Goal: Information Seeking & Learning: Learn about a topic

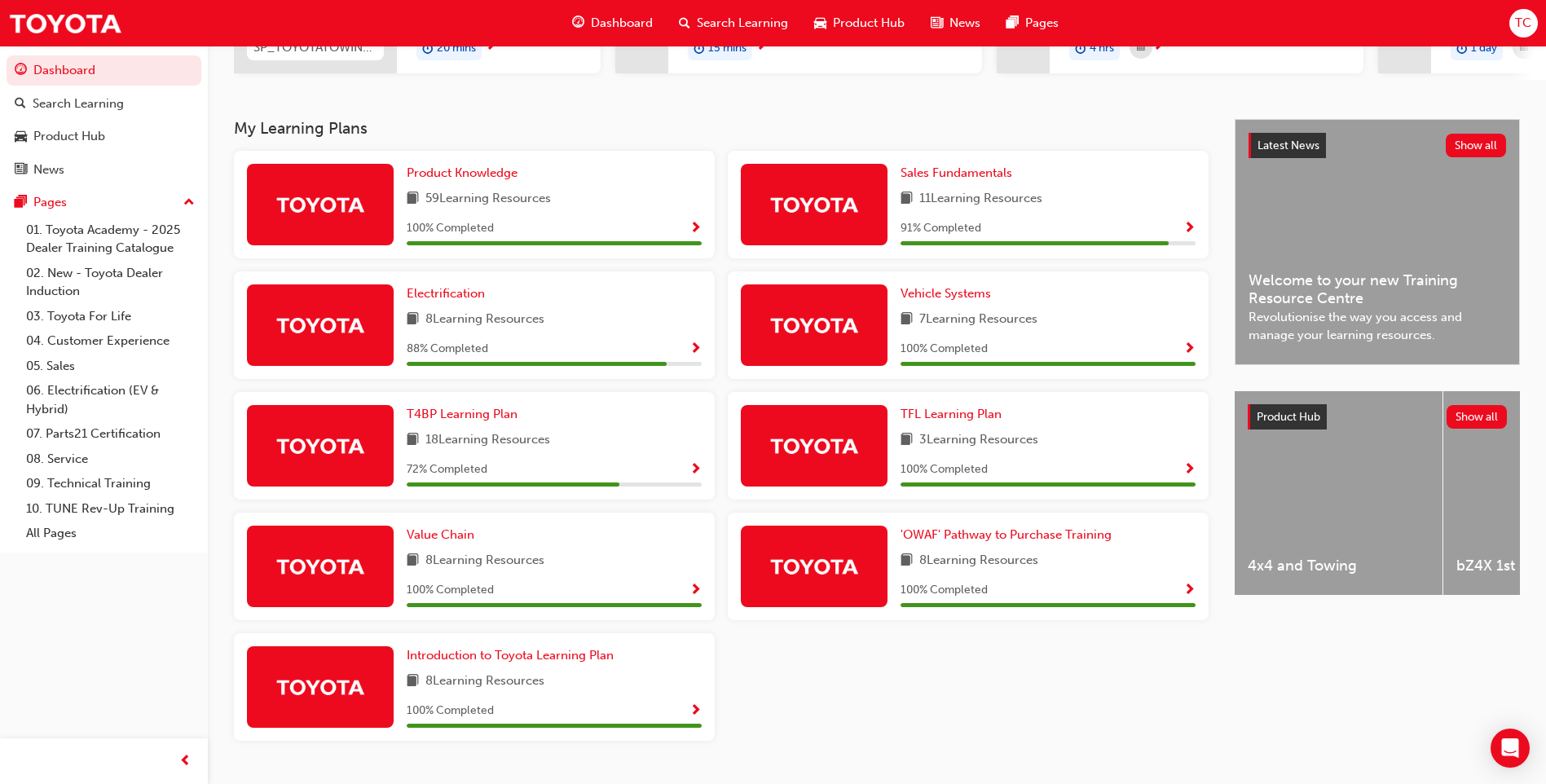
scroll to position [321, 0]
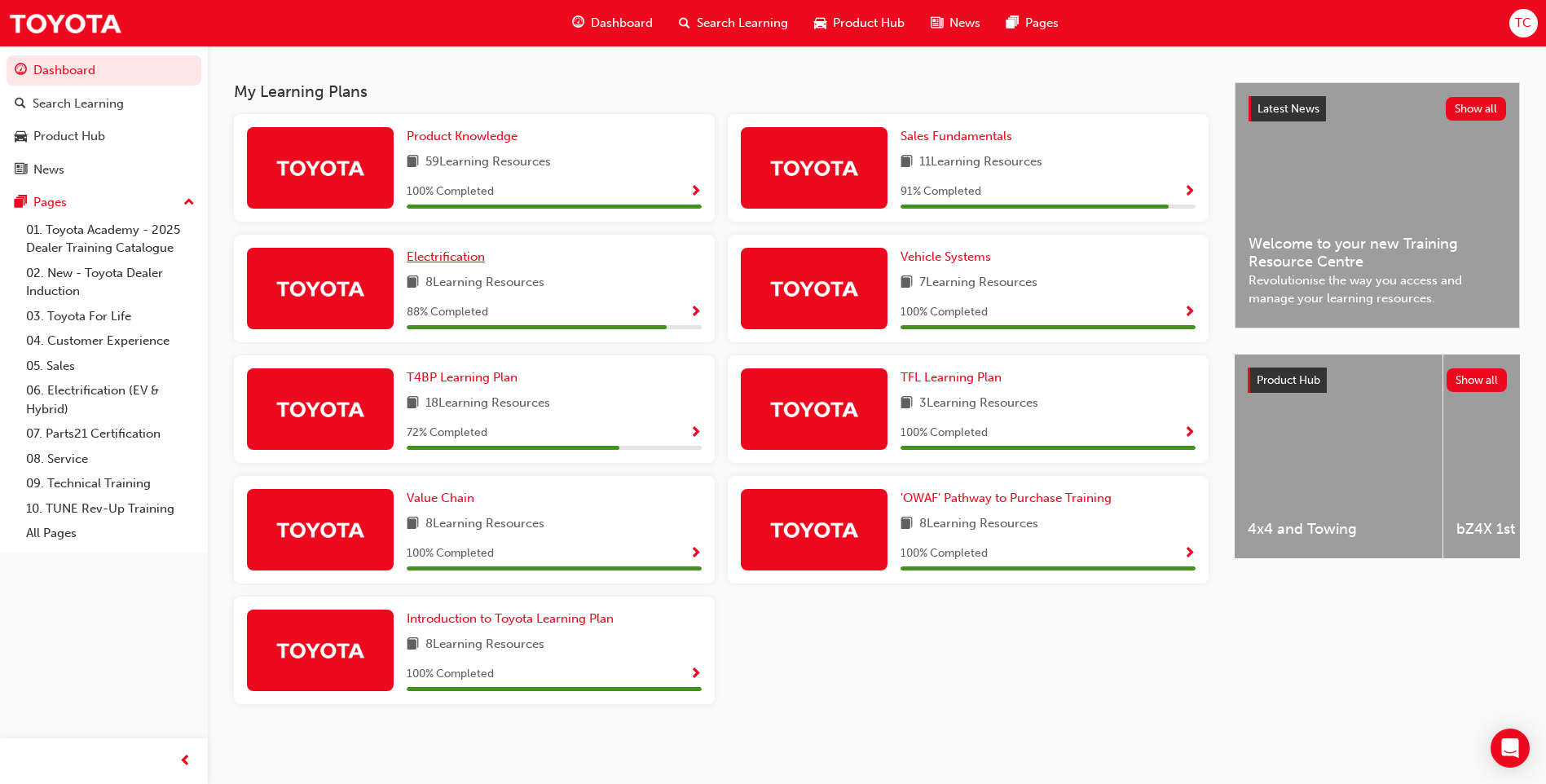
click at [450, 255] on span "Electrification" at bounding box center [445, 256] width 79 height 15
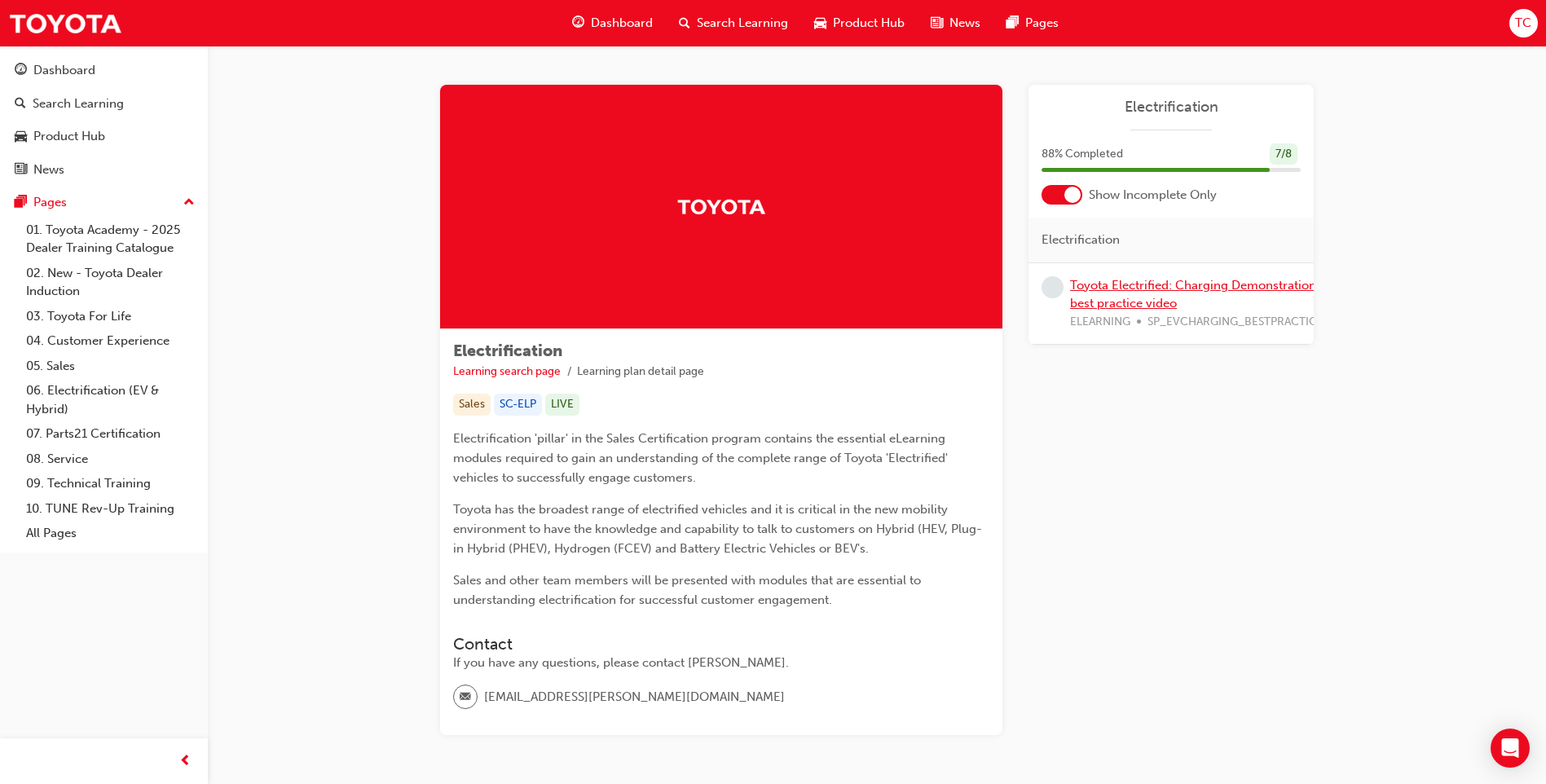
click at [1170, 292] on link "Toyota Electrified: Charging Demonstration best practice video" at bounding box center [1192, 295] width 246 height 34
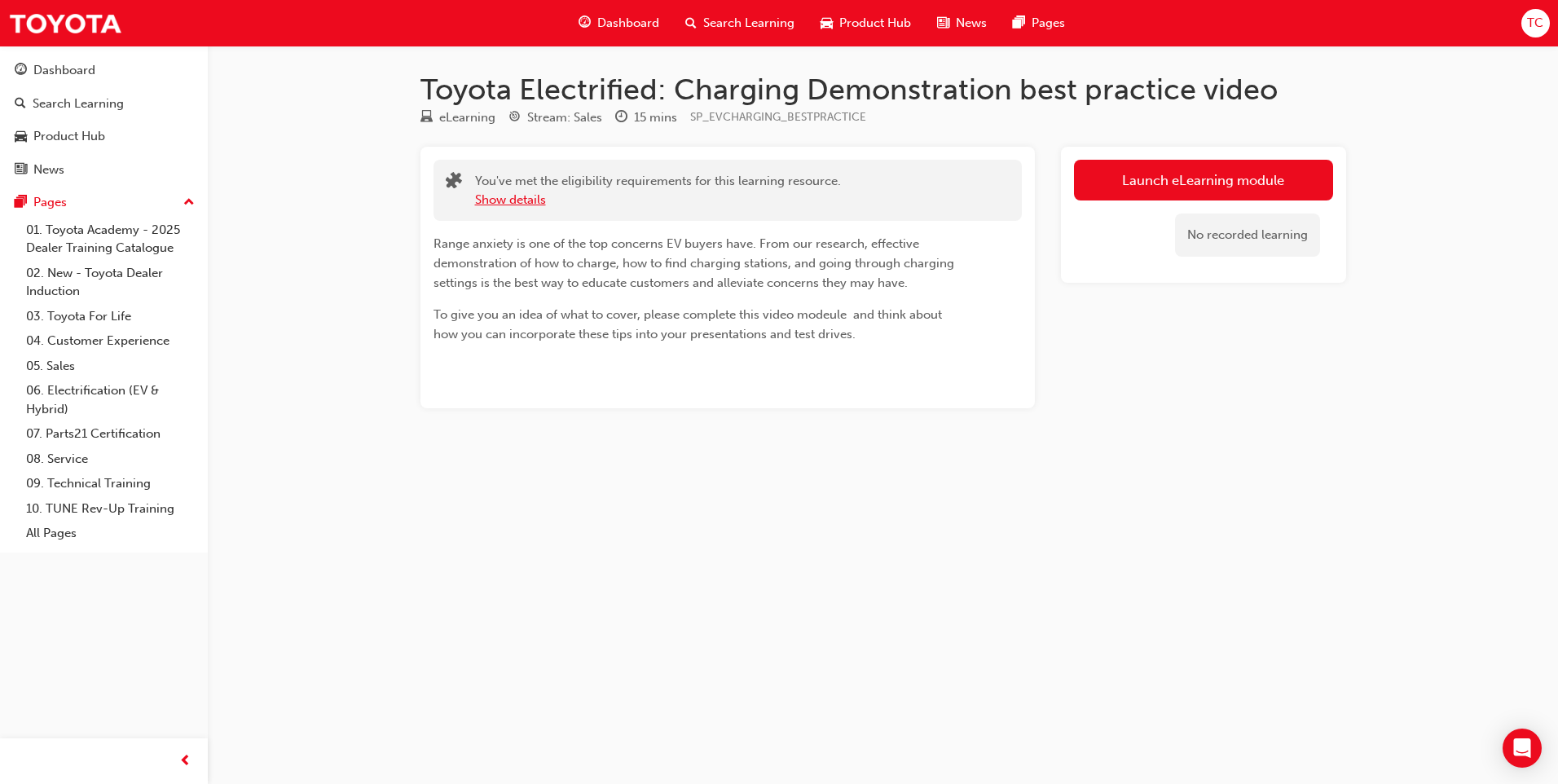
click at [507, 199] on button "Show details" at bounding box center [511, 200] width 71 height 19
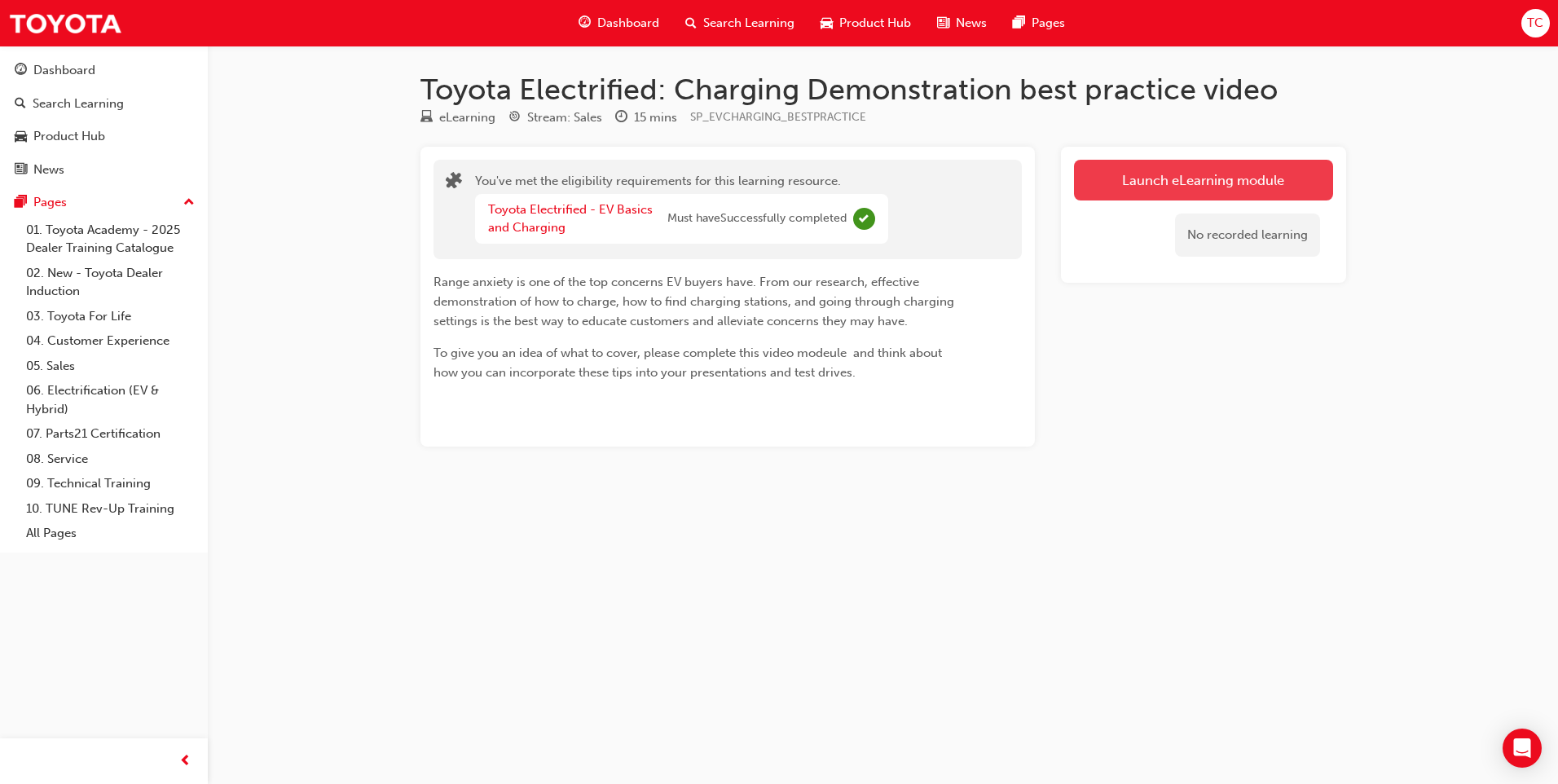
click at [1227, 184] on link "Launch eLearning module" at bounding box center [1203, 181] width 259 height 41
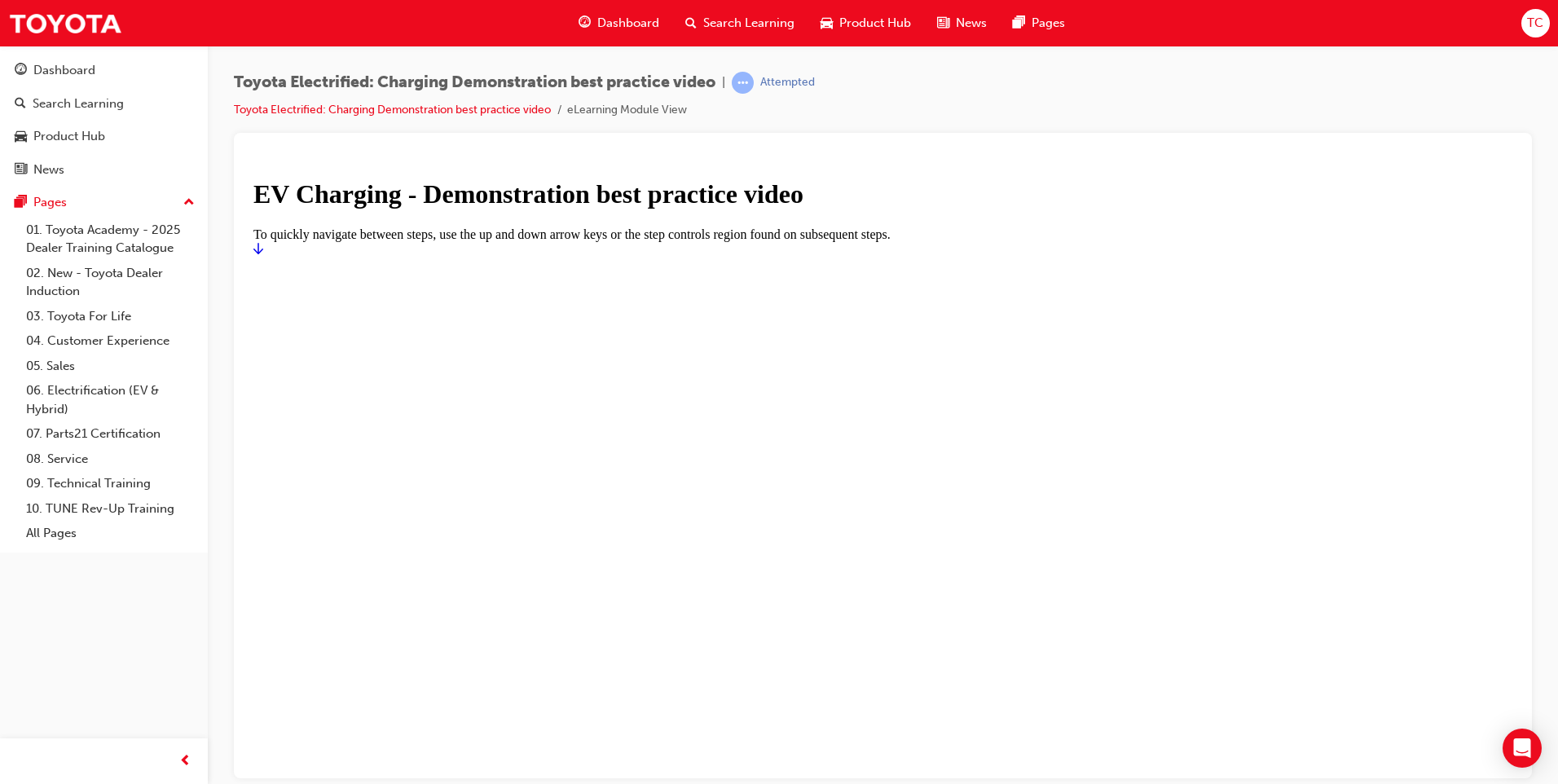
drag, startPoint x: 1266, startPoint y: 409, endPoint x: 1303, endPoint y: 408, distance: 37.0
click at [1271, 209] on h1 "EV Charging - Demonstration best practice video" at bounding box center [882, 194] width 1259 height 30
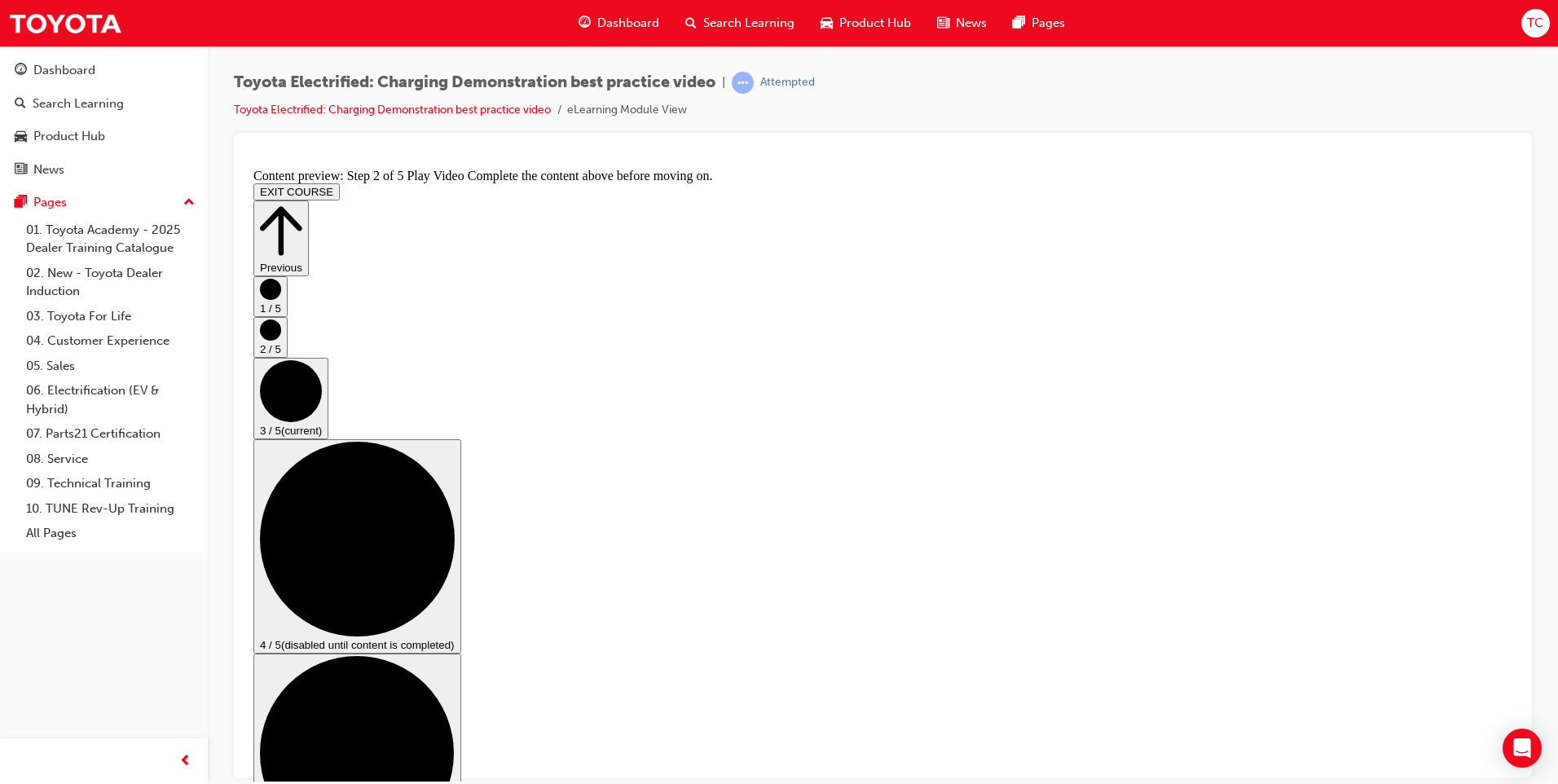
scroll to position [163, 0]
checkbox input "true"
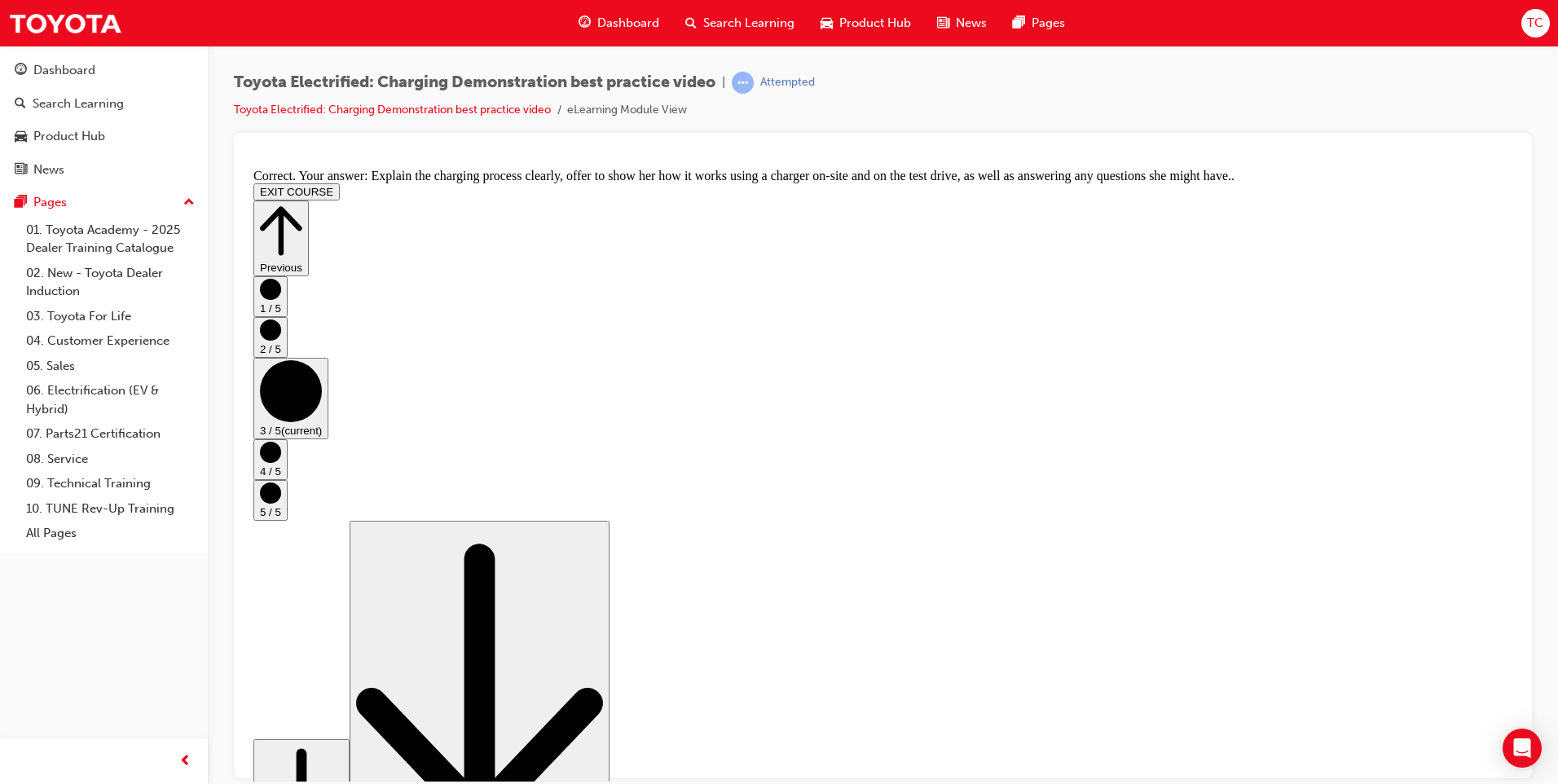
scroll to position [0, 0]
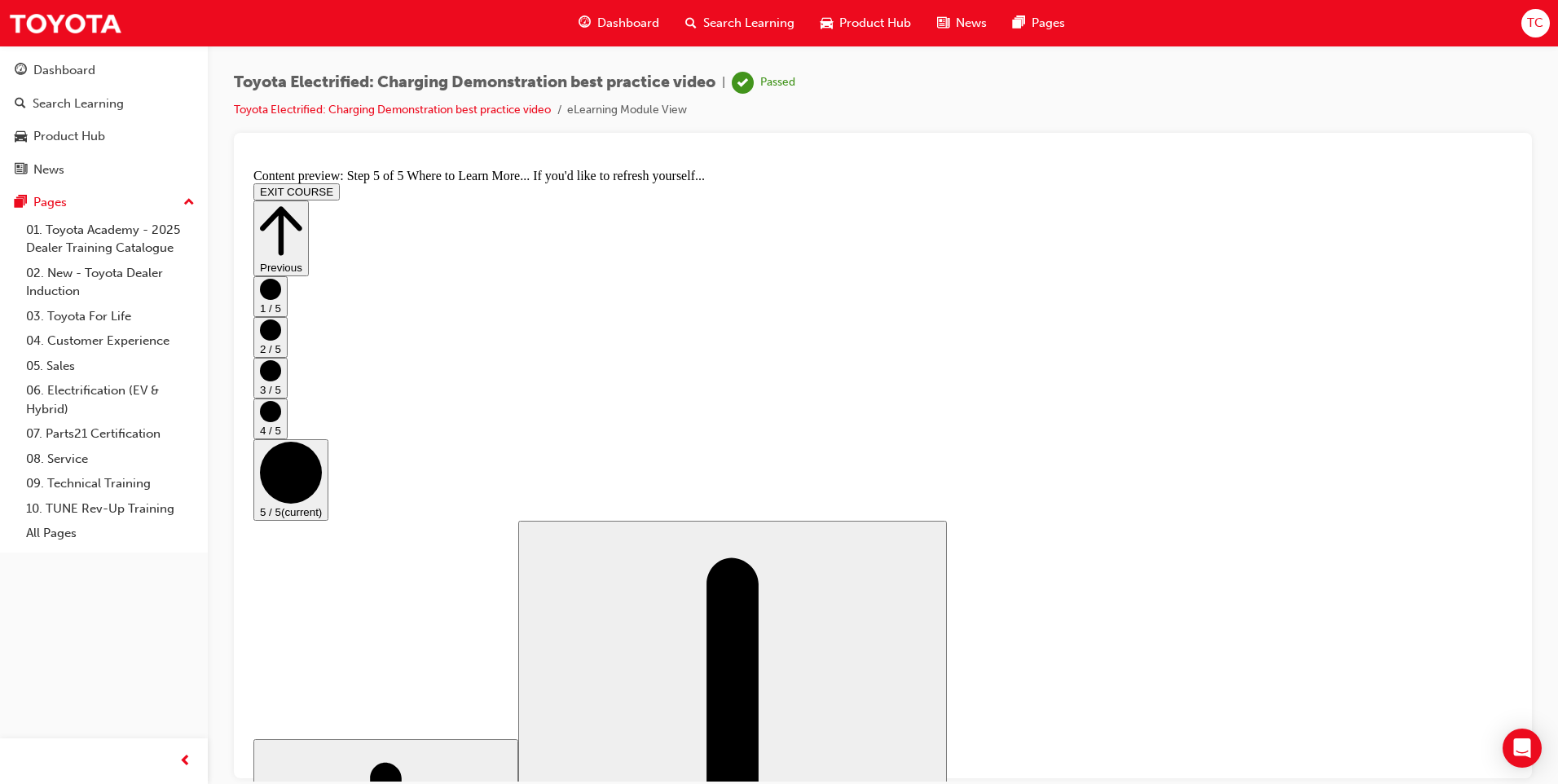
scroll to position [130, 0]
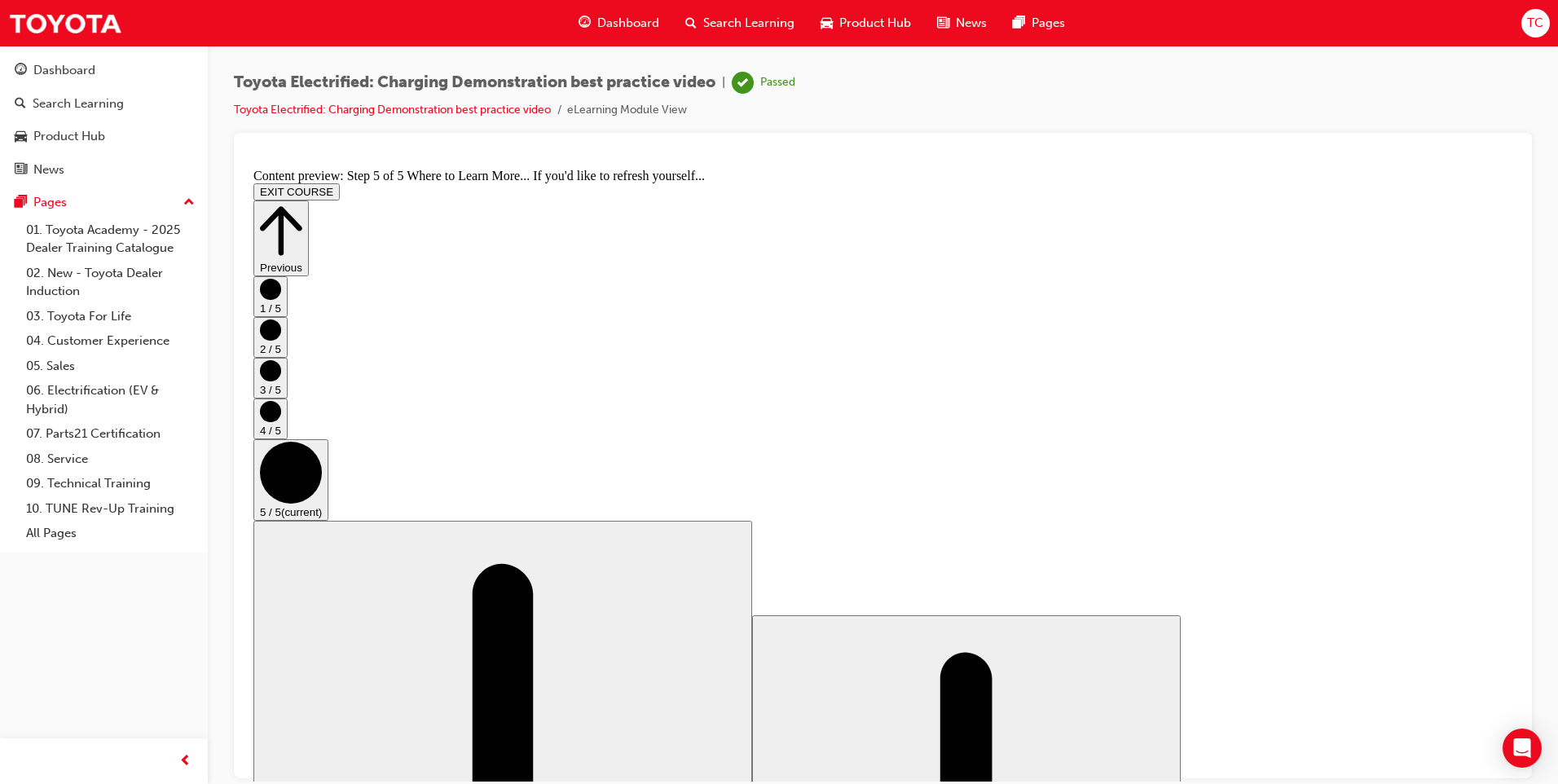
click at [302, 205] on icon "Step controls" at bounding box center [281, 229] width 42 height 49
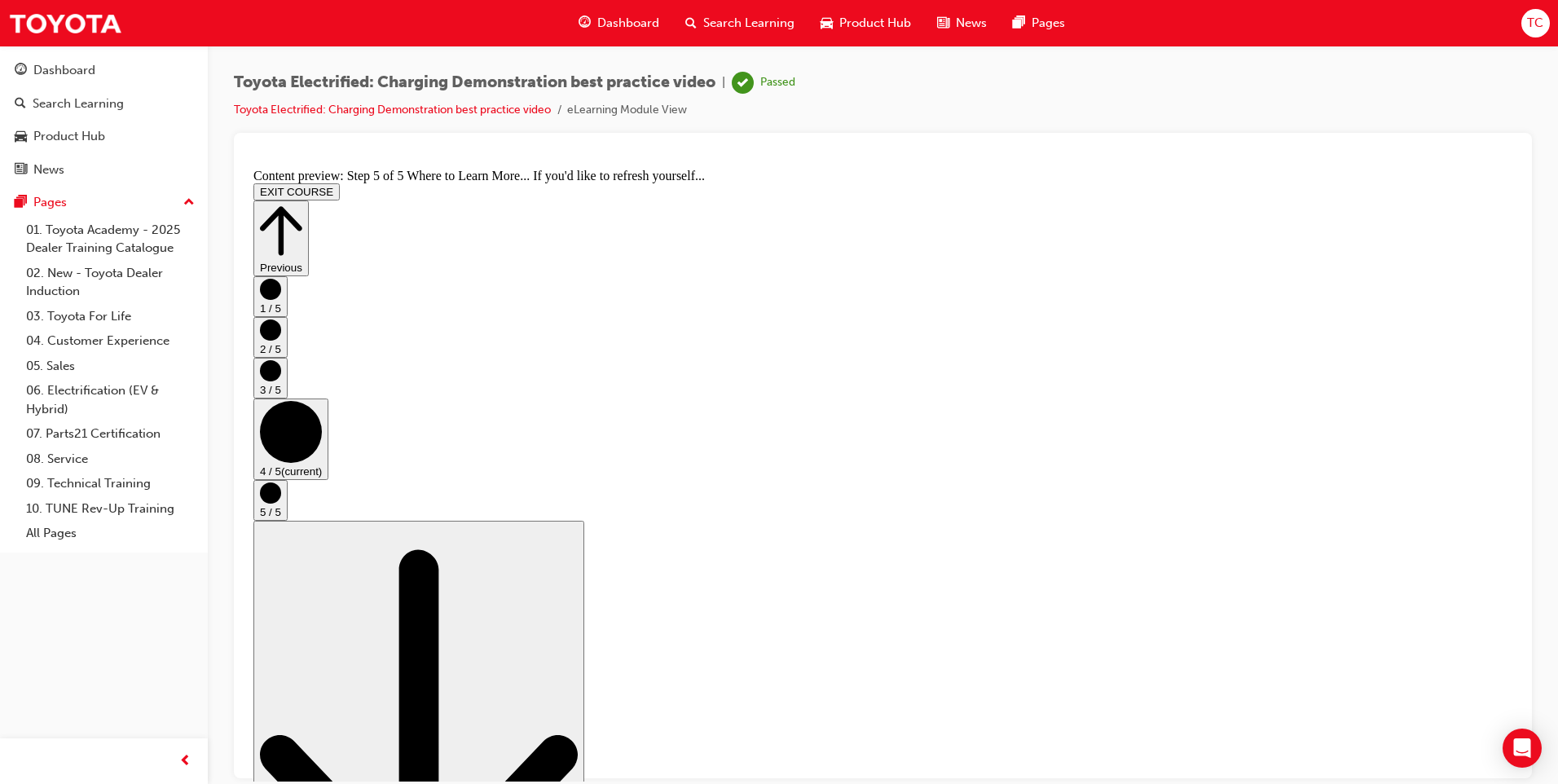
scroll to position [0, 0]
click at [340, 182] on button "EXIT COURSE" at bounding box center [297, 191] width 86 height 17
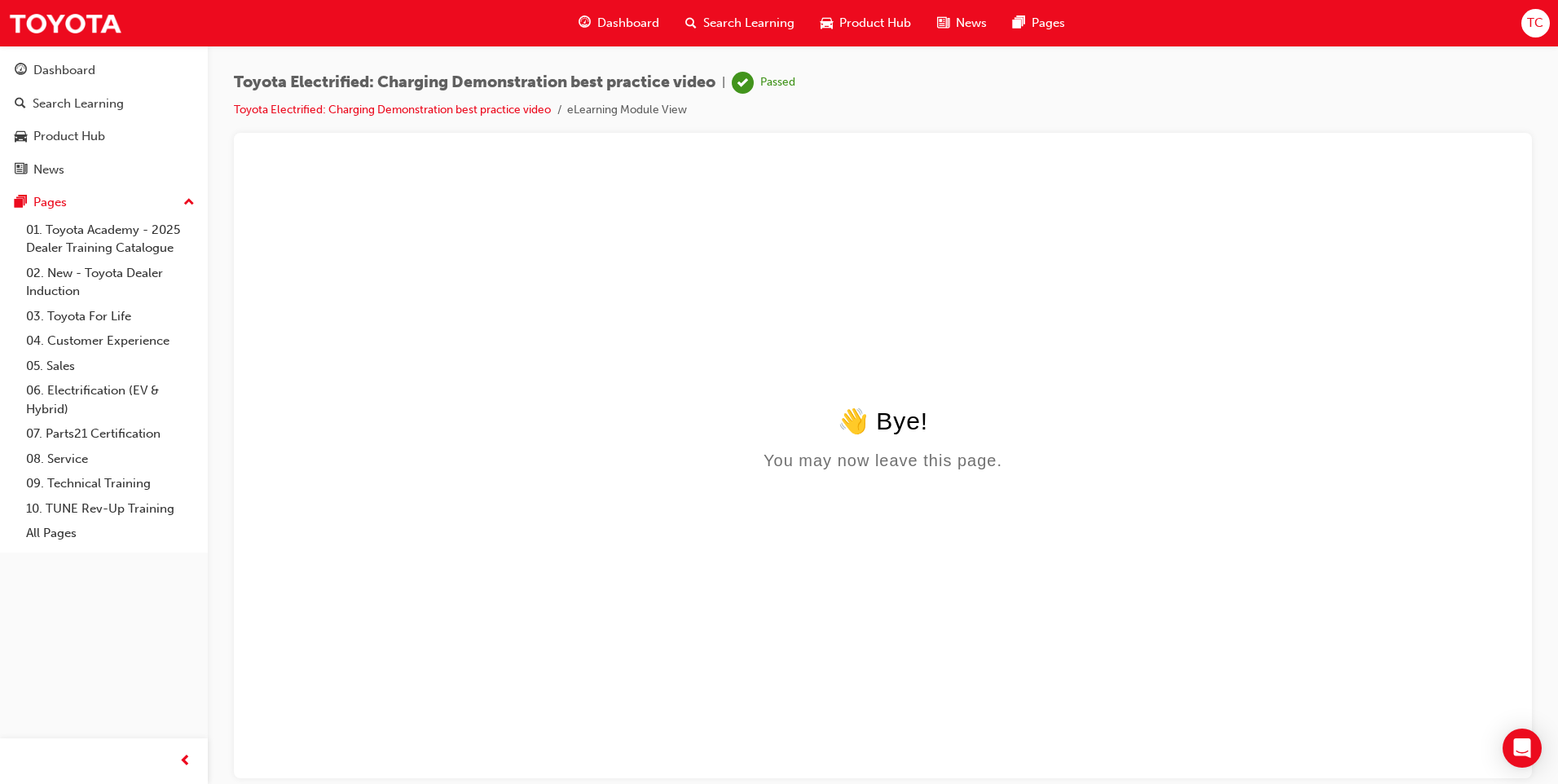
click at [627, 18] on span "Dashboard" at bounding box center [628, 23] width 62 height 19
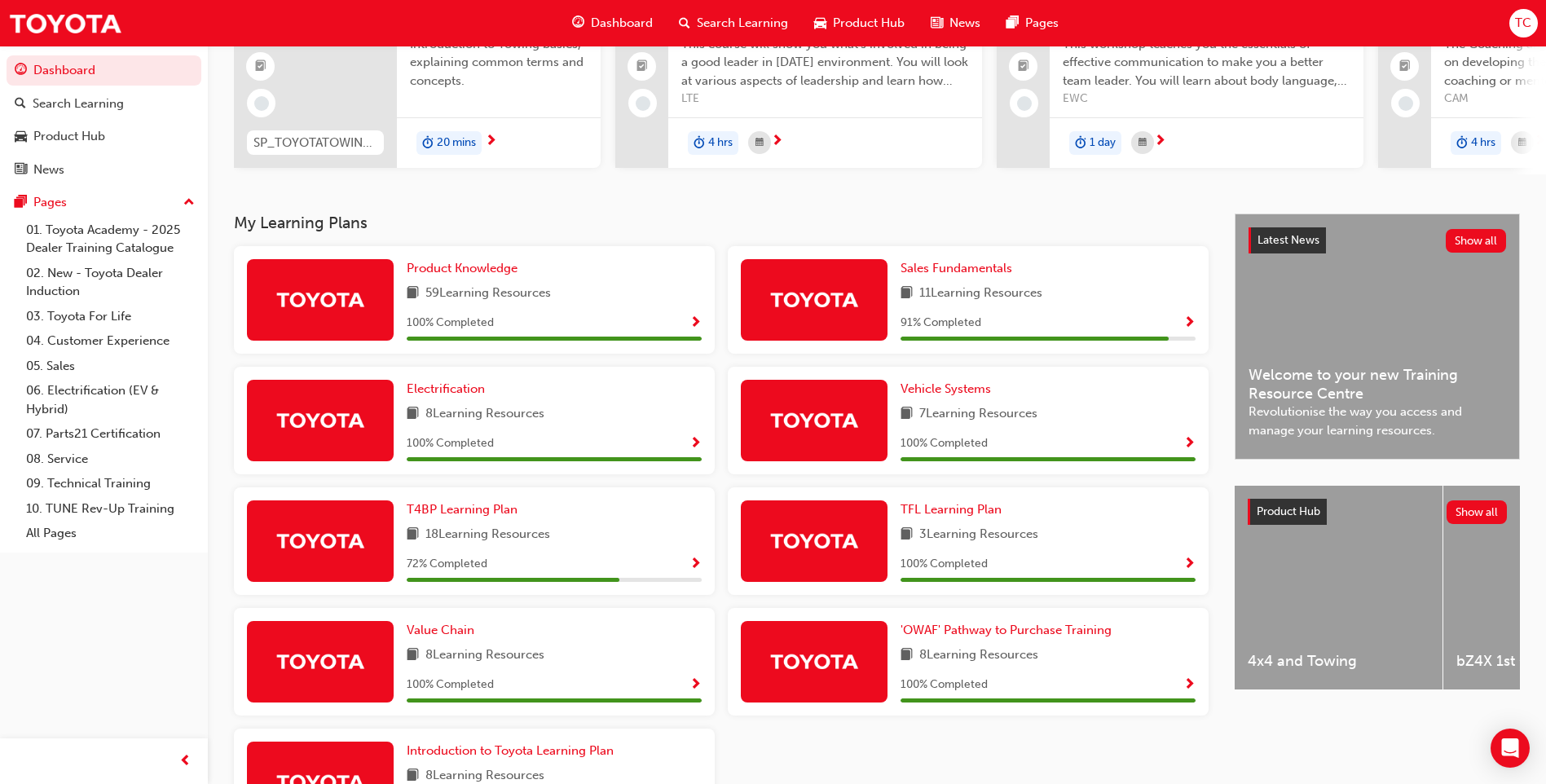
scroll to position [244, 0]
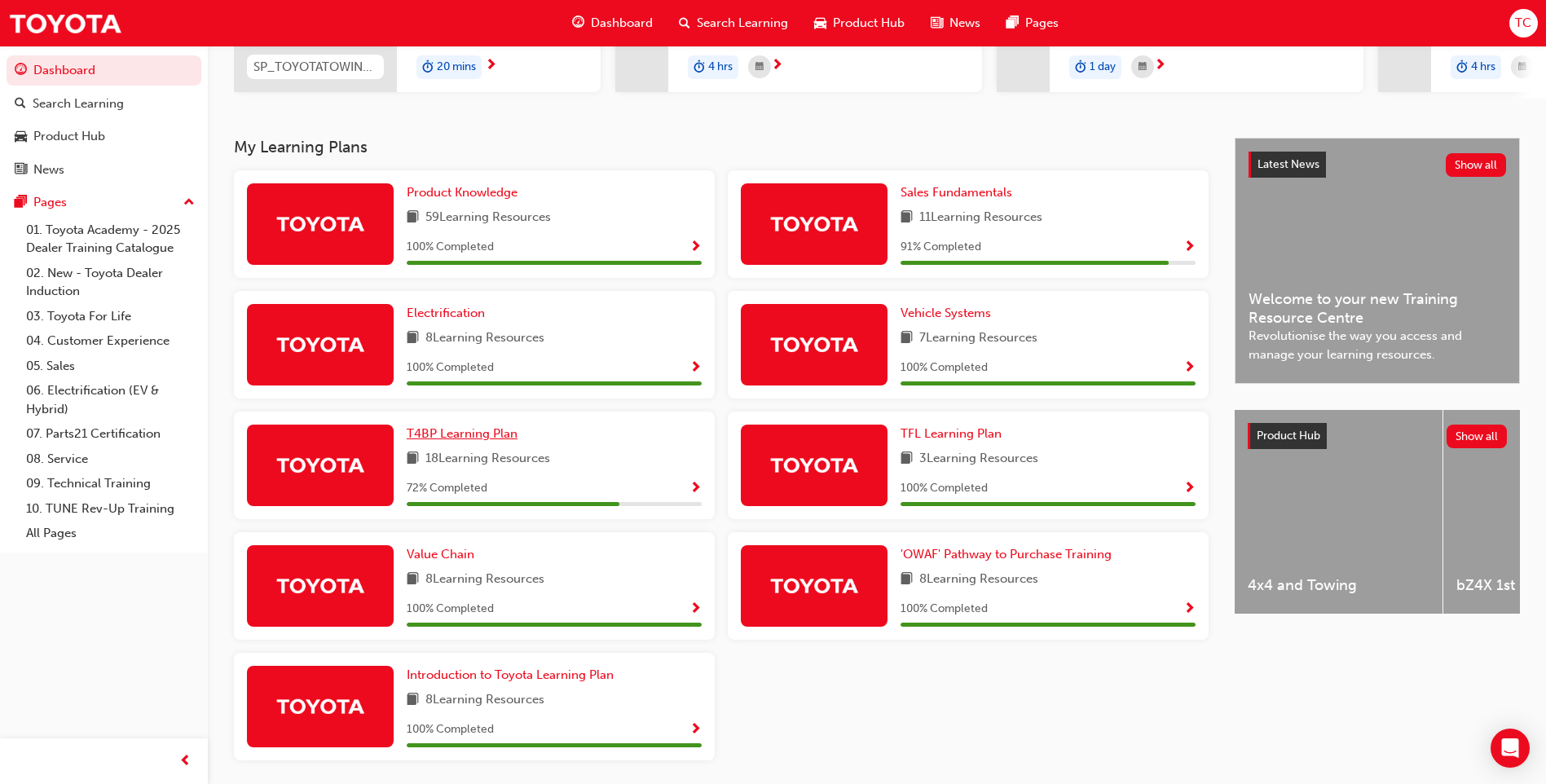
click at [476, 441] on span "T4BP Learning Plan" at bounding box center [461, 433] width 110 height 15
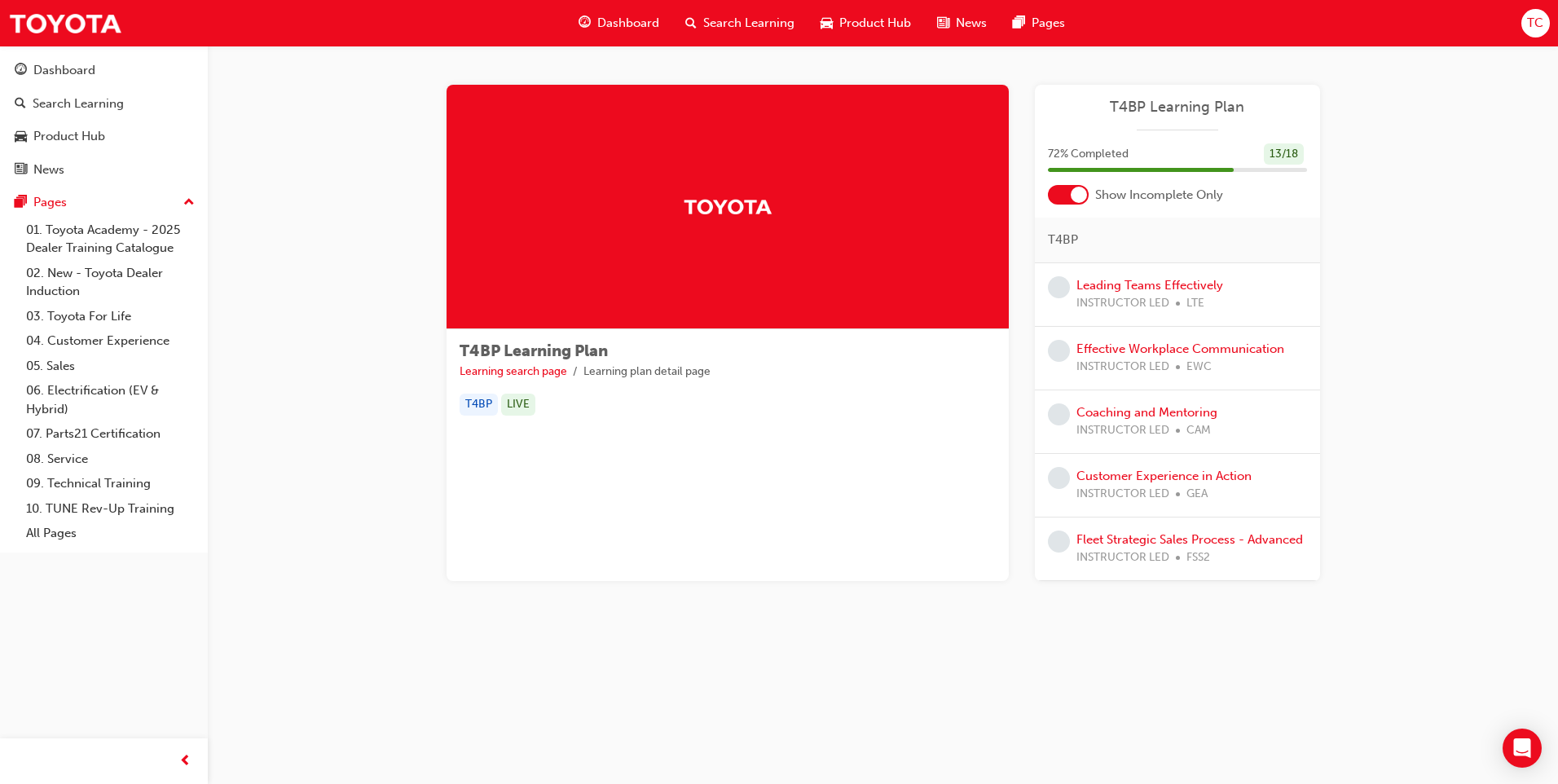
click at [625, 19] on span "Dashboard" at bounding box center [628, 23] width 62 height 19
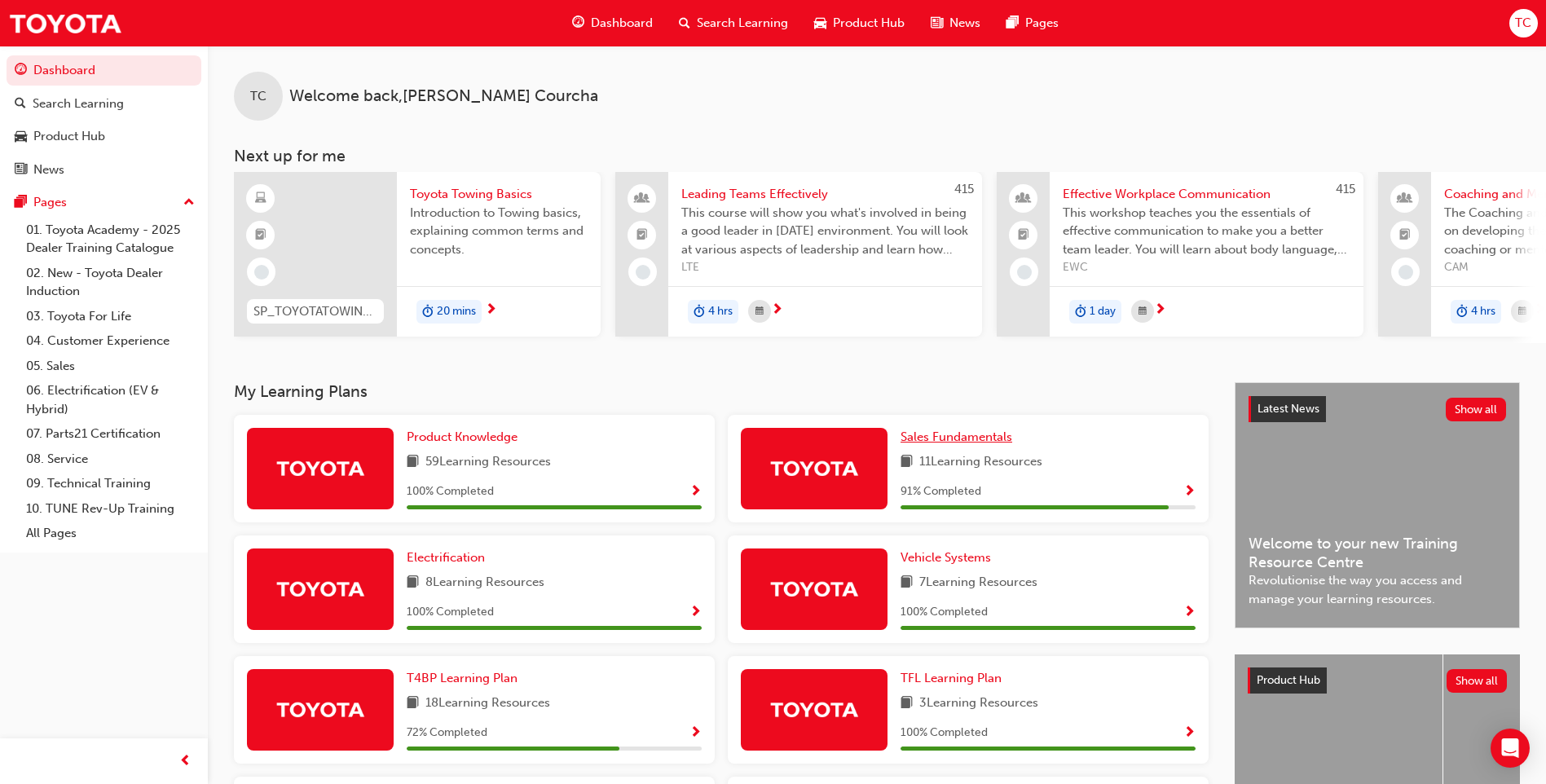
click at [965, 437] on span "Sales Fundamentals" at bounding box center [955, 437] width 111 height 15
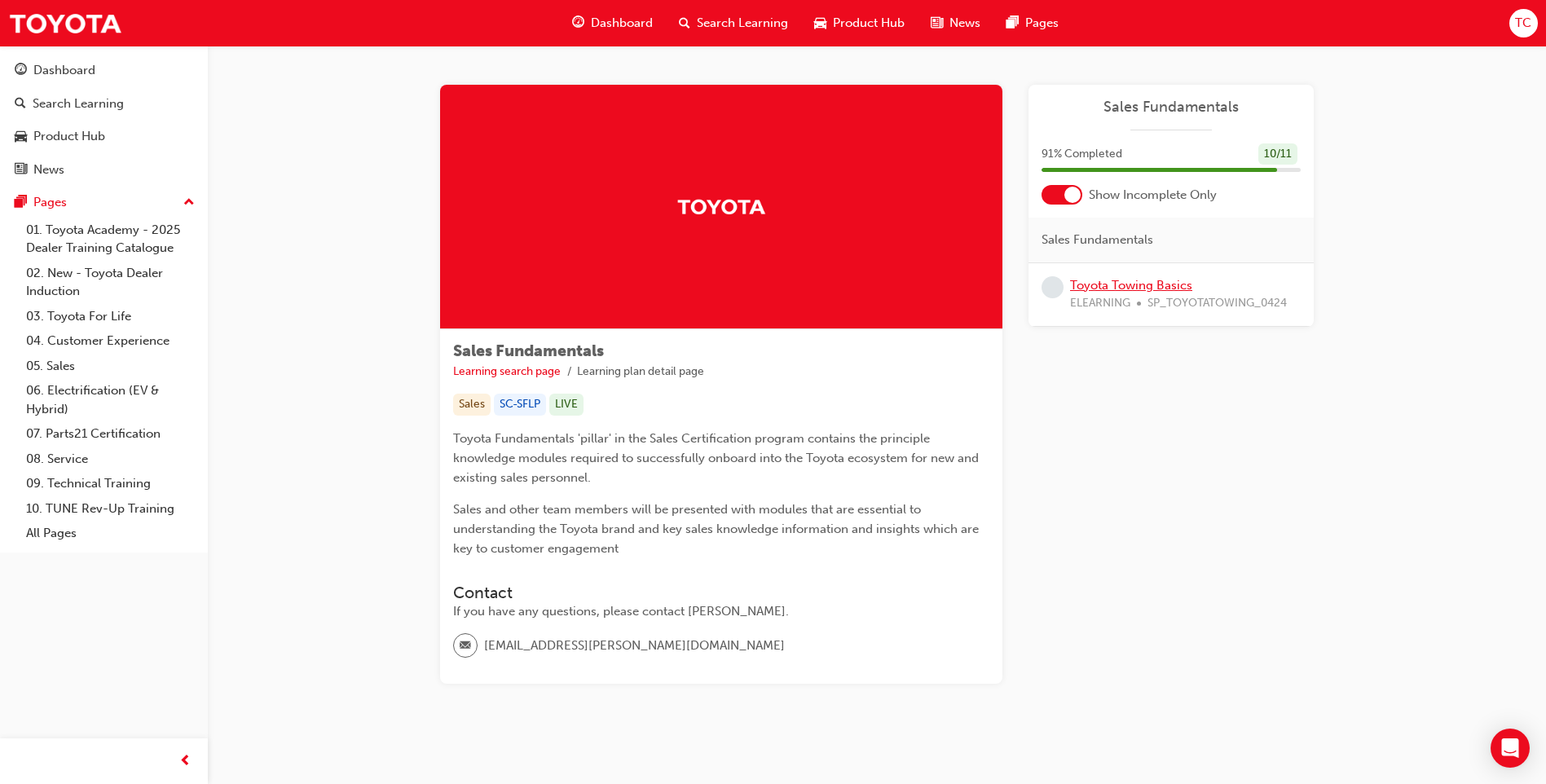
click at [1148, 285] on link "Toyota Towing Basics" at bounding box center [1130, 285] width 123 height 15
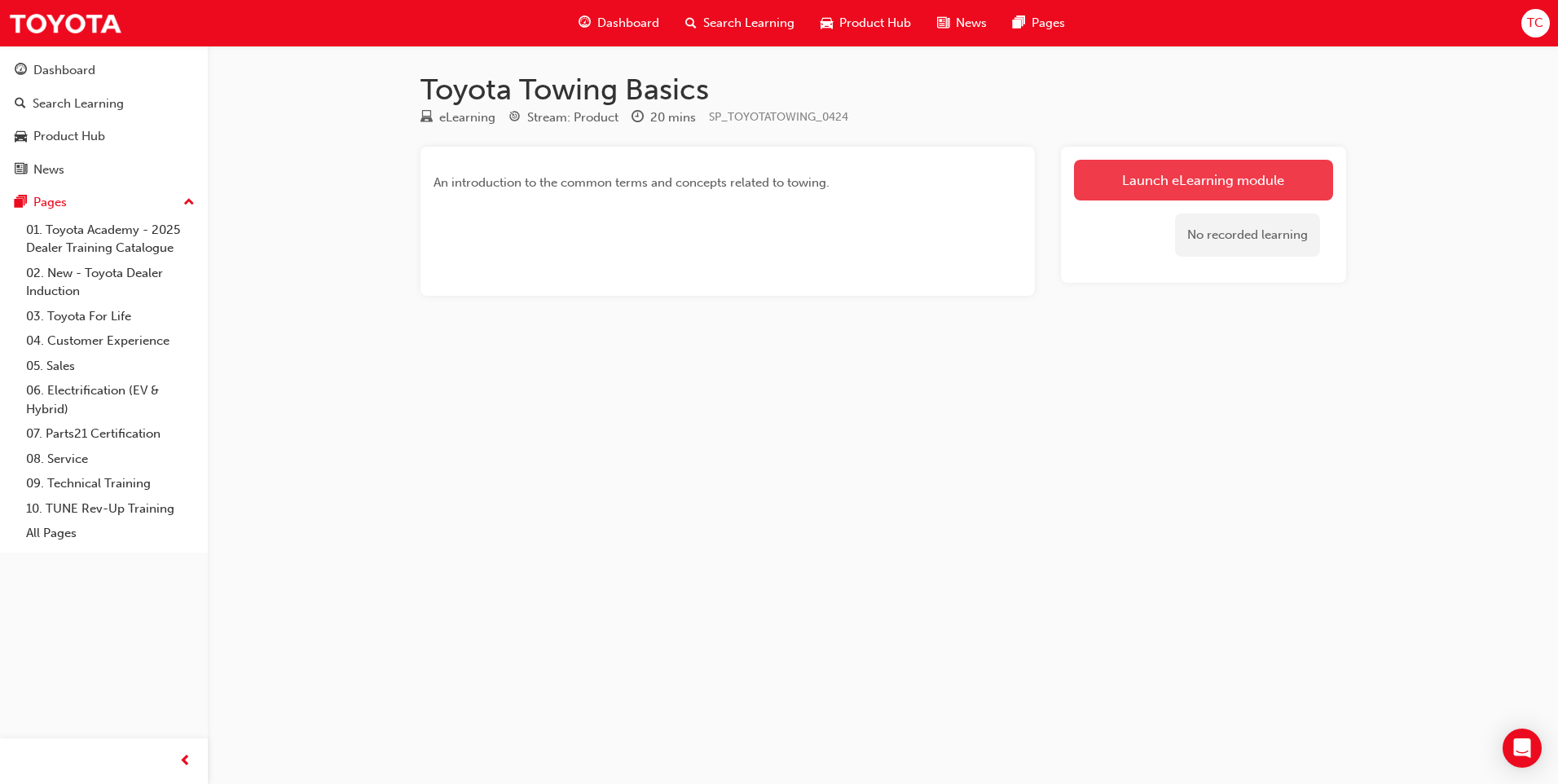
click at [1168, 176] on link "Launch eLearning module" at bounding box center [1203, 181] width 259 height 41
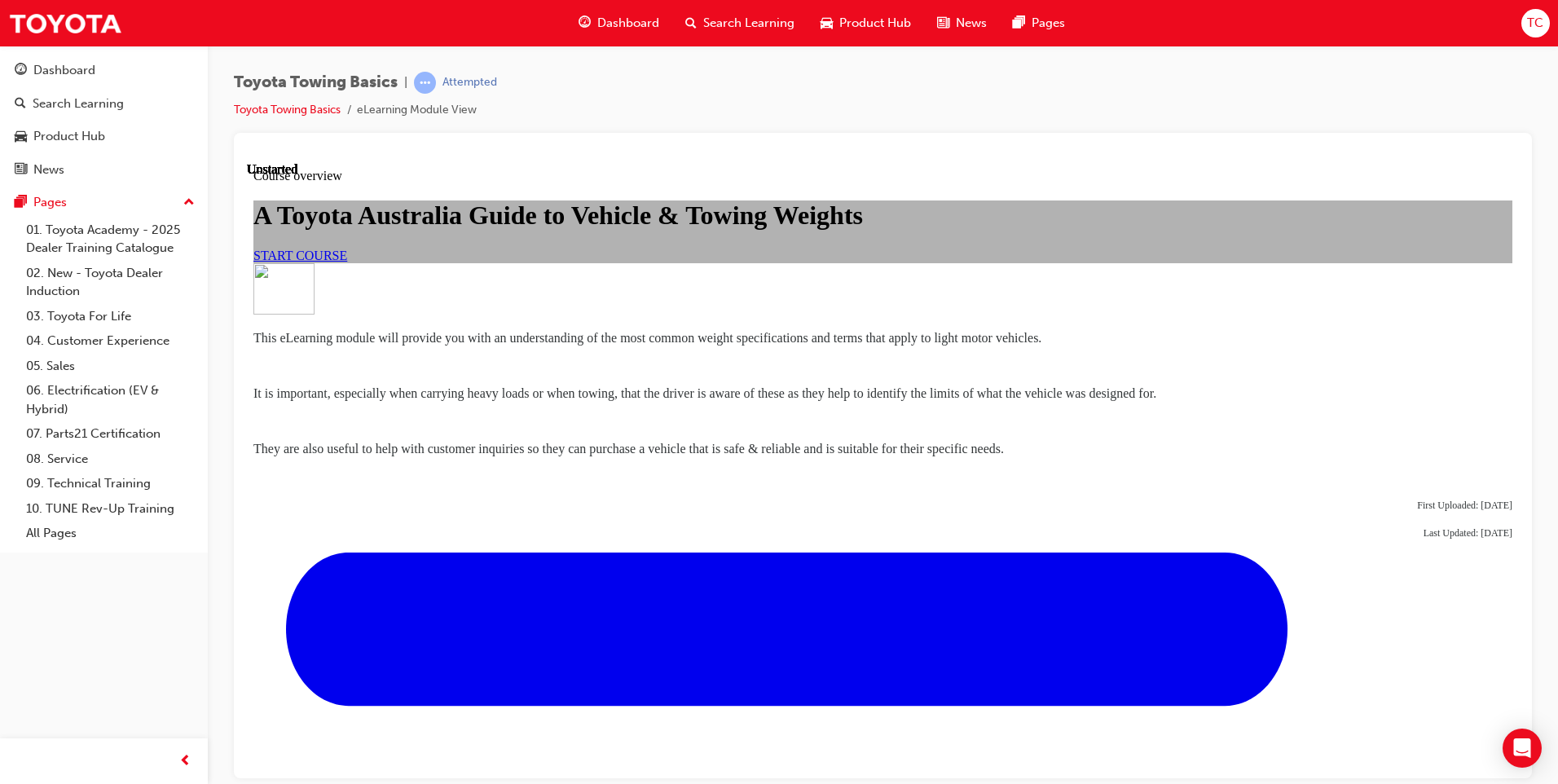
scroll to position [87, 0]
